Goal: Task Accomplishment & Management: Manage account settings

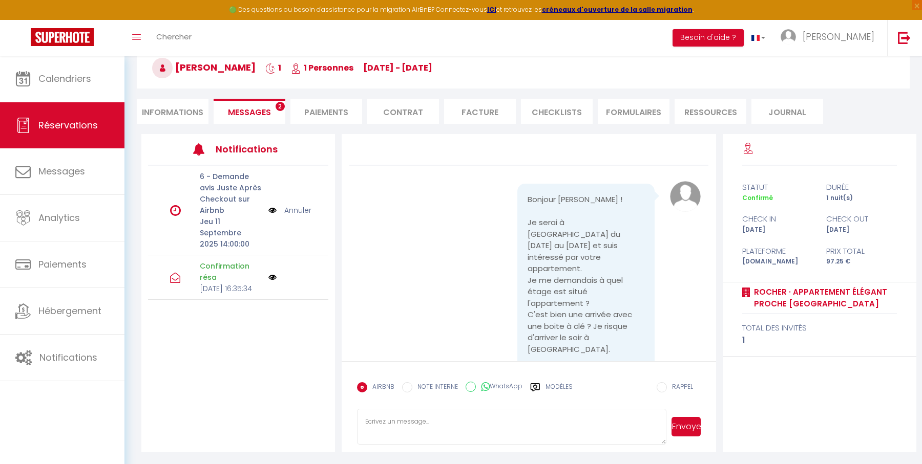
scroll to position [3333, 0]
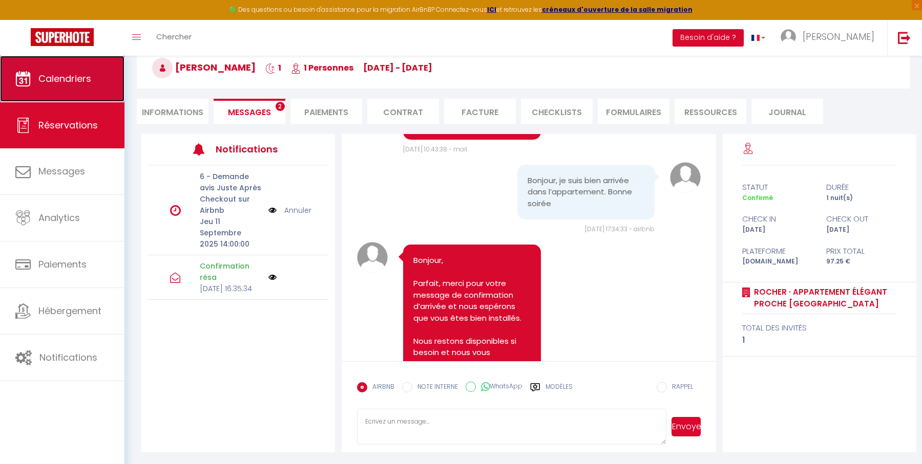
click at [78, 74] on span "Calendriers" at bounding box center [64, 78] width 53 height 13
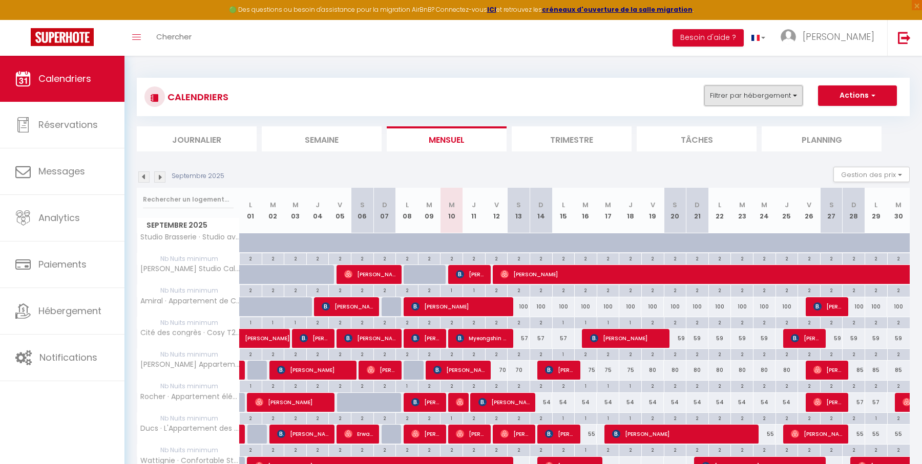
click at [744, 89] on button "Filtrer par hébergement" at bounding box center [753, 96] width 98 height 20
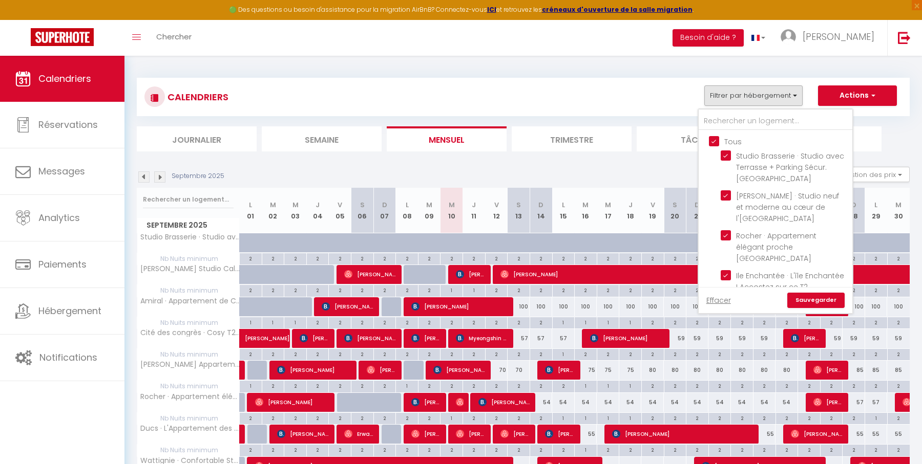
click at [713, 143] on input "Tous" at bounding box center [786, 141] width 154 height 10
checkbox input "false"
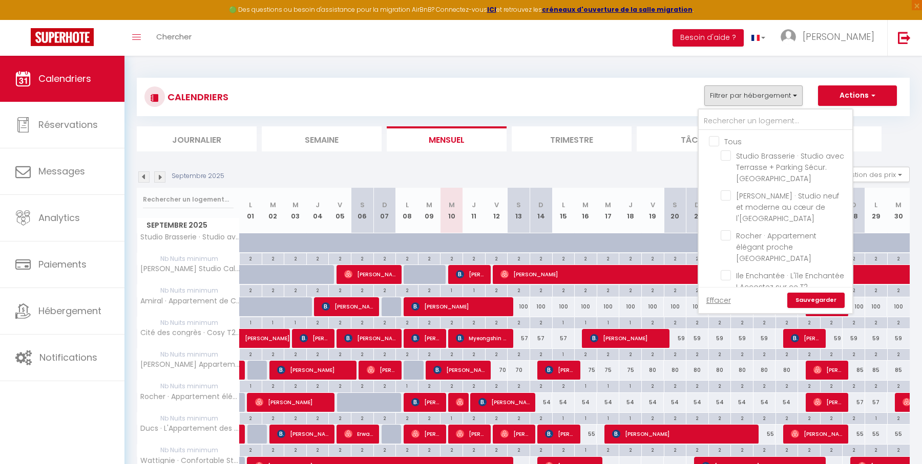
checkbox input "false"
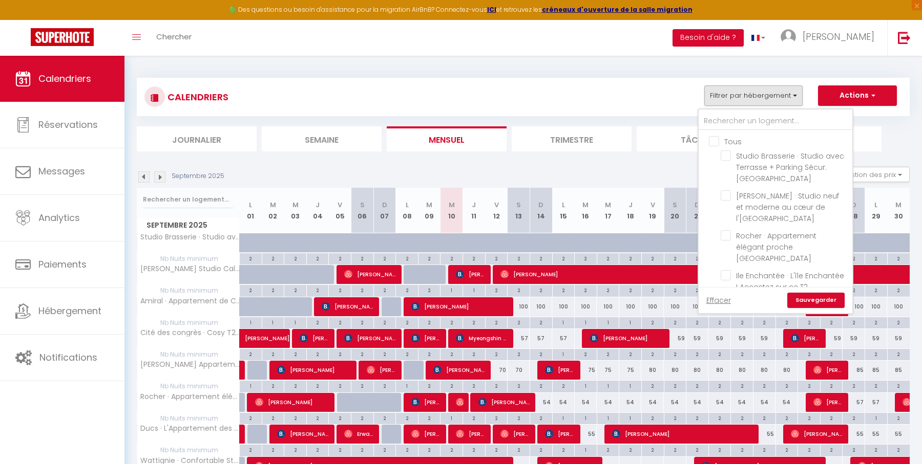
checkbox input "false"
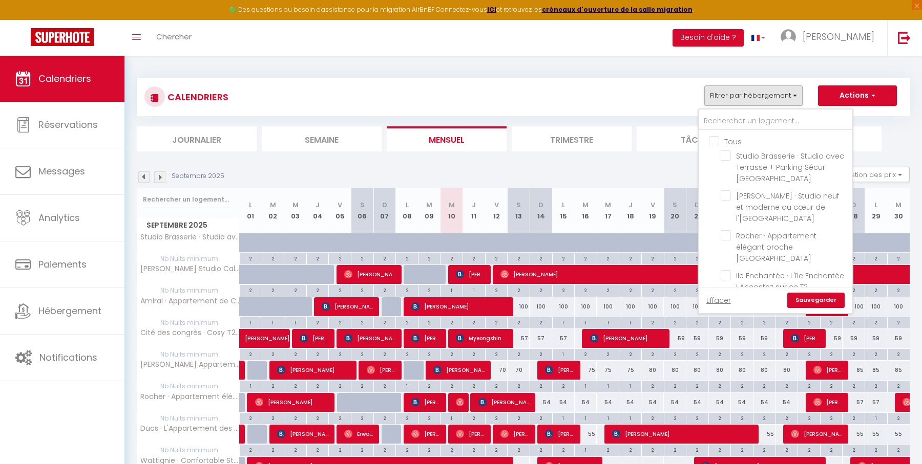
checkbox input "false"
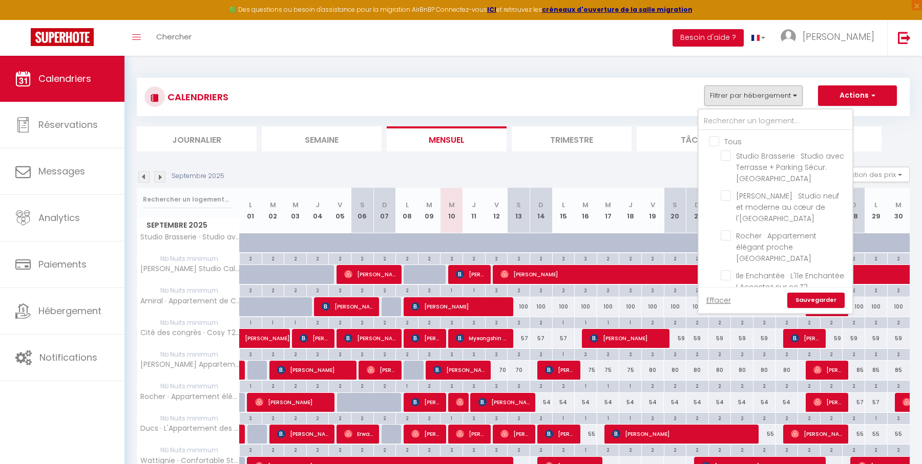
checkbox input "false"
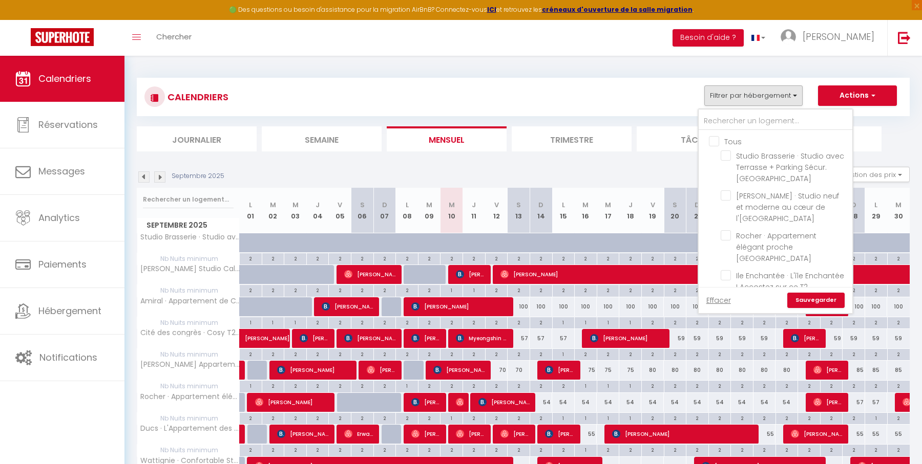
checkbox input "false"
click at [722, 116] on input "text" at bounding box center [775, 121] width 154 height 18
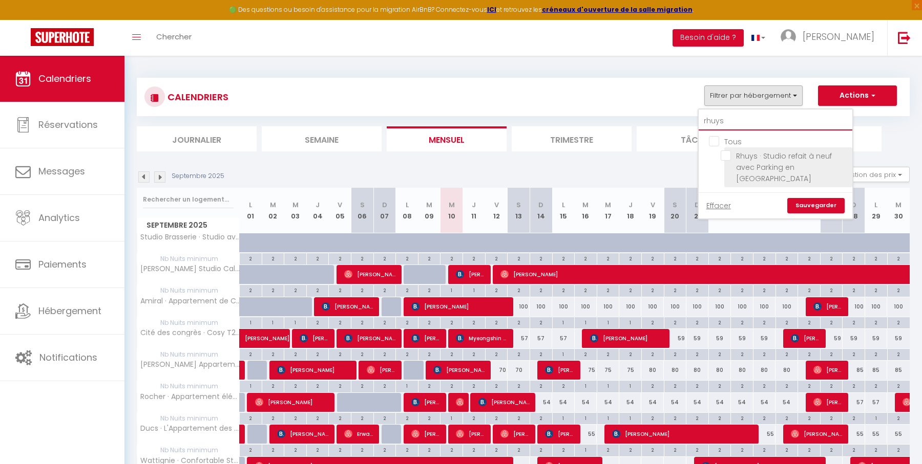
type input "rhuys"
click at [730, 157] on input "Rhuys · Studio refait à neuf avec Parking en [GEOGRAPHIC_DATA]" at bounding box center [785, 156] width 128 height 10
checkbox input "true"
drag, startPoint x: 730, startPoint y: 122, endPoint x: 702, endPoint y: 122, distance: 28.2
click at [702, 122] on input "rhuys" at bounding box center [775, 121] width 154 height 18
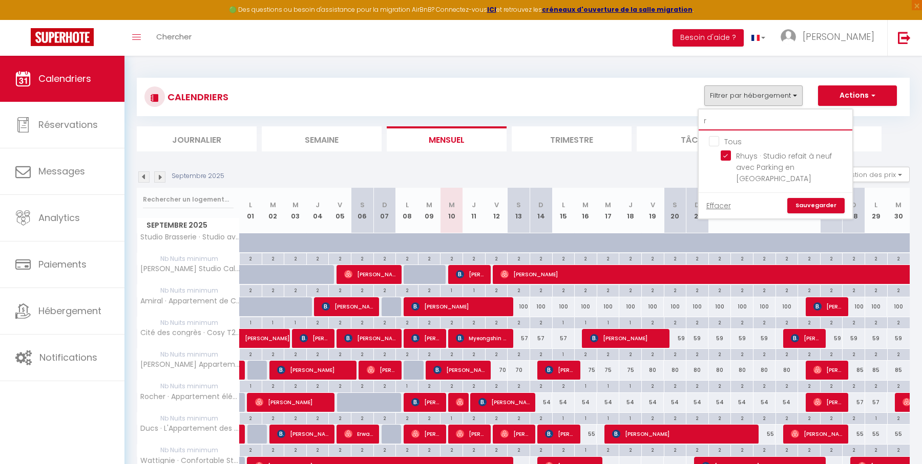
type input "ro"
checkbox input "false"
type input "rocher"
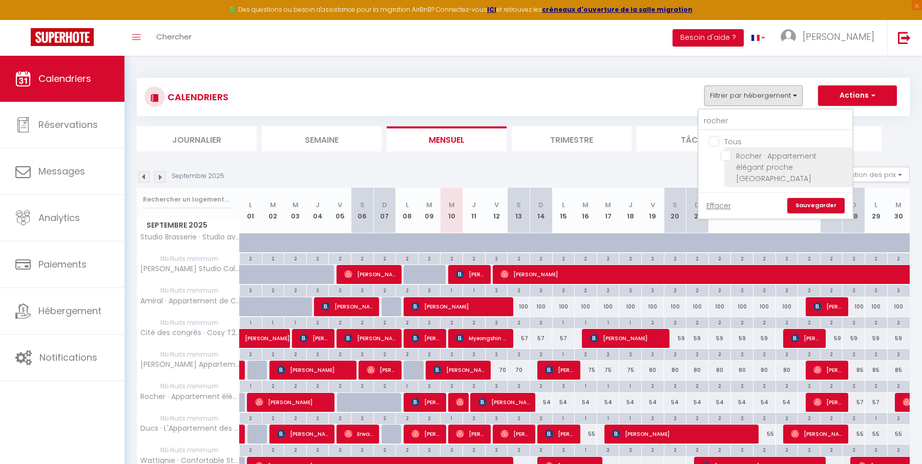
click at [728, 157] on input "Rocher · Appartement élégant proche [GEOGRAPHIC_DATA]" at bounding box center [785, 156] width 128 height 10
checkbox input "true"
click at [816, 201] on link "Sauvegarder" at bounding box center [815, 205] width 57 height 15
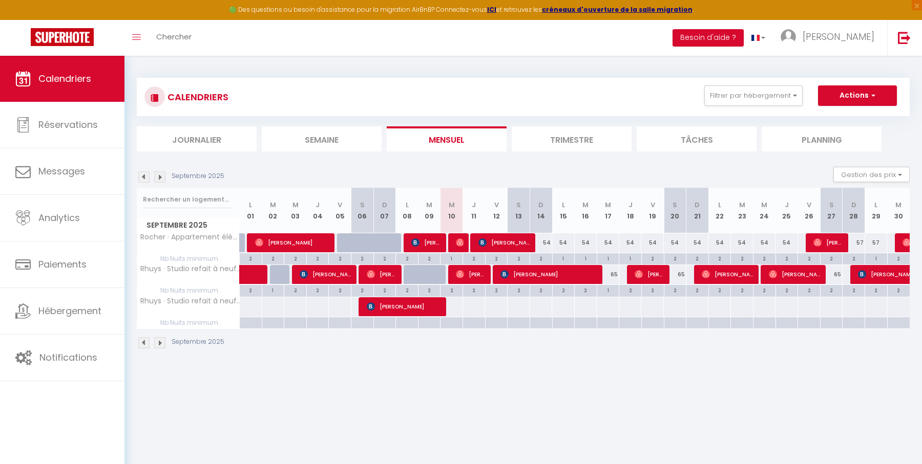
click at [144, 182] on img at bounding box center [143, 177] width 11 height 11
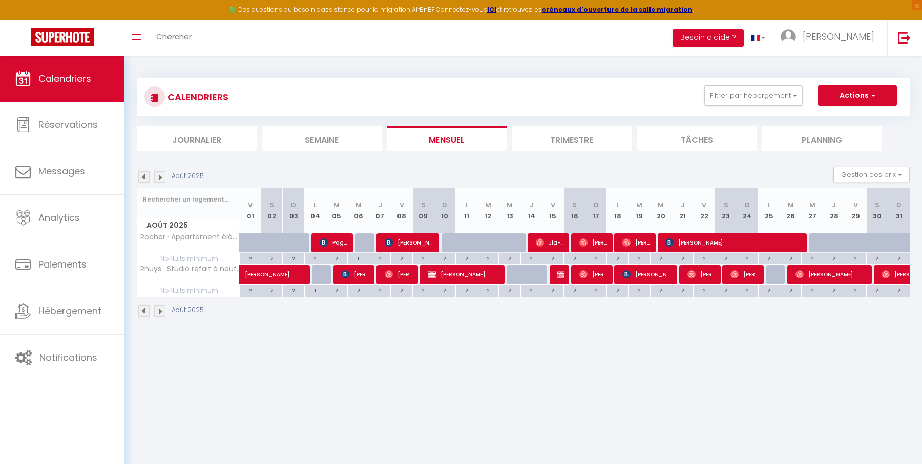
click at [565, 276] on div at bounding box center [558, 274] width 22 height 19
click at [561, 276] on img at bounding box center [561, 274] width 8 height 8
select select "OK"
select select "KO"
select select "0"
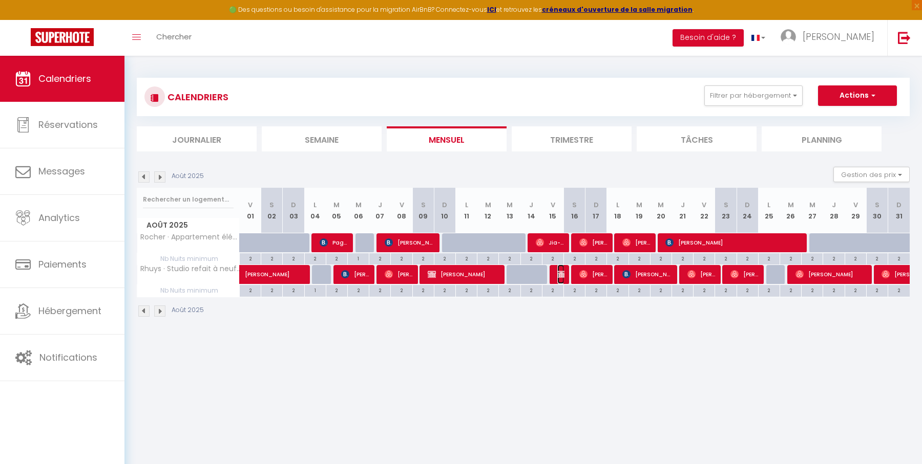
select select "0"
select select "1"
select select
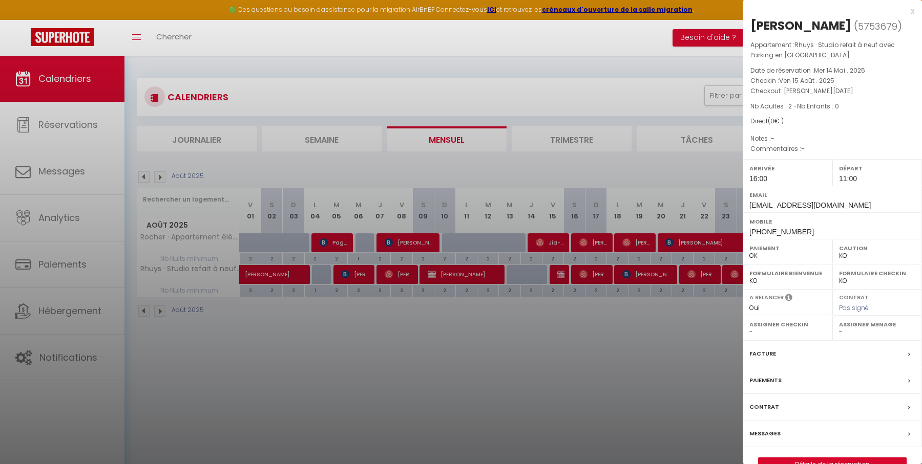
click at [912, 10] on div "x" at bounding box center [829, 11] width 172 height 12
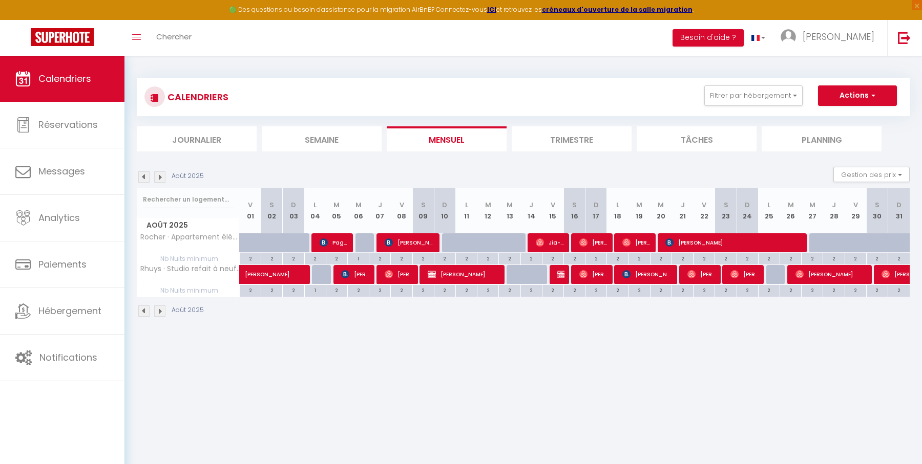
click at [161, 176] on img at bounding box center [159, 177] width 11 height 11
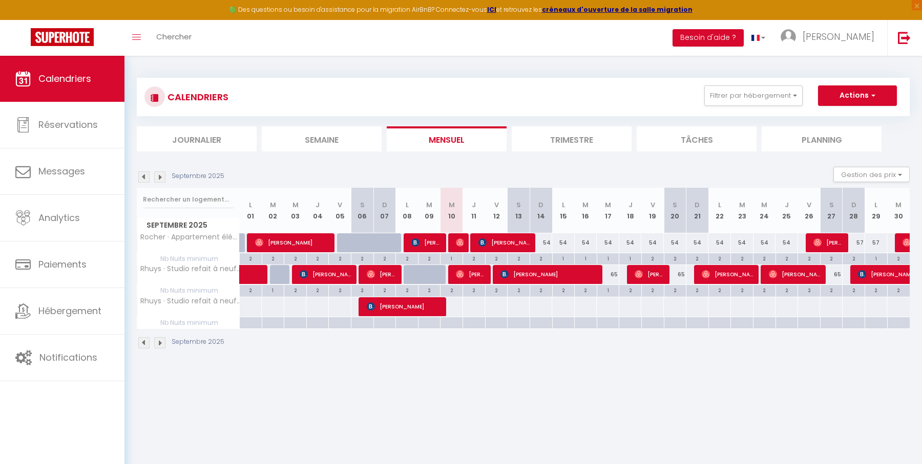
click at [143, 176] on img at bounding box center [143, 177] width 11 height 11
